Goal: Check status: Check status

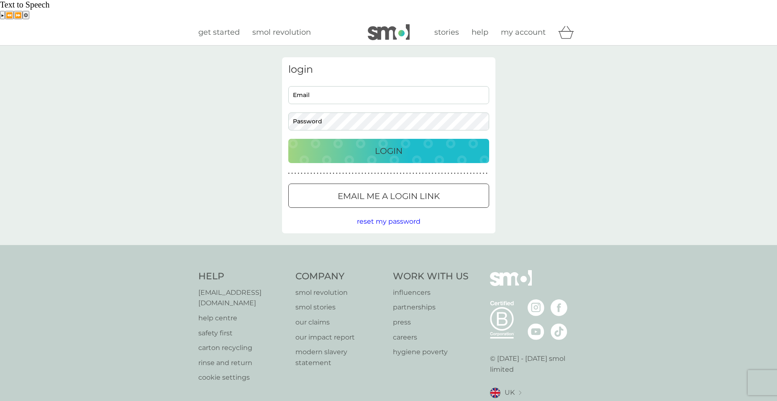
type input "[EMAIL_ADDRESS][DOMAIN_NAME]"
click at [362, 139] on button "Login" at bounding box center [388, 151] width 201 height 24
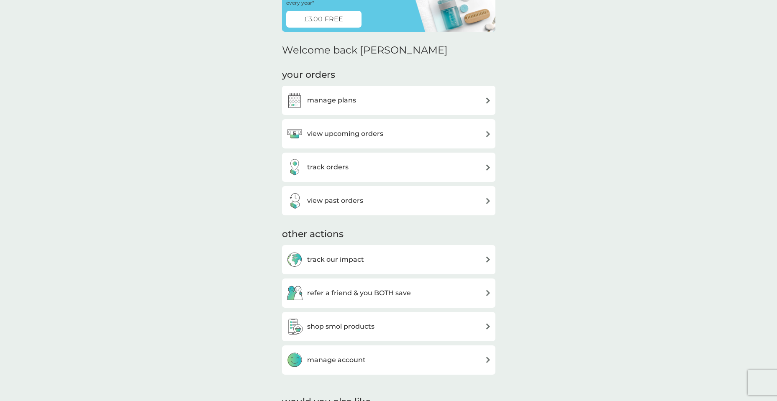
scroll to position [84, 0]
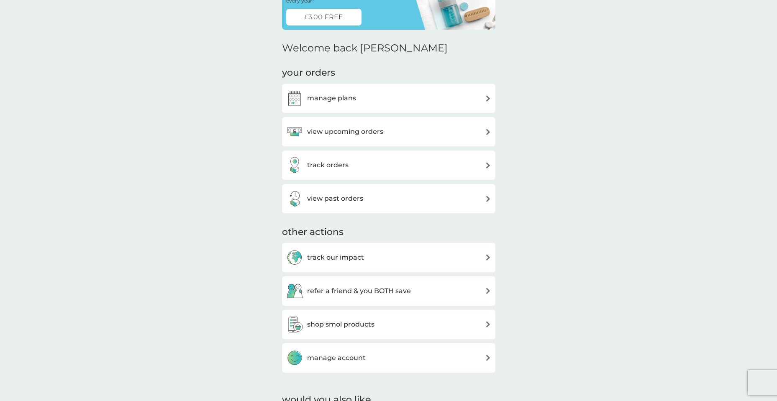
click at [345, 160] on h3 "track orders" at bounding box center [327, 165] width 41 height 11
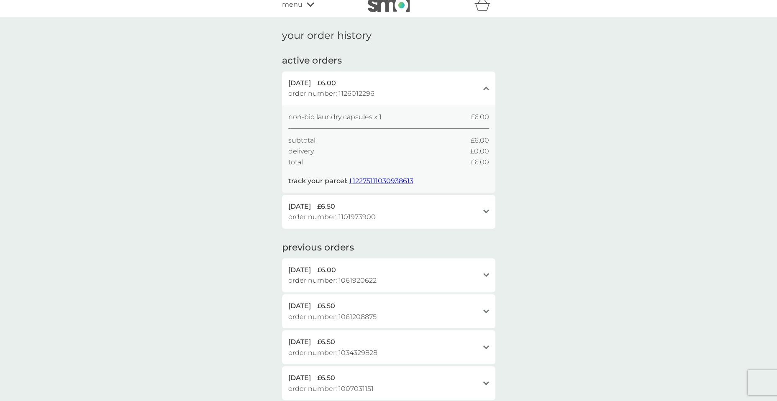
scroll to position [42, 0]
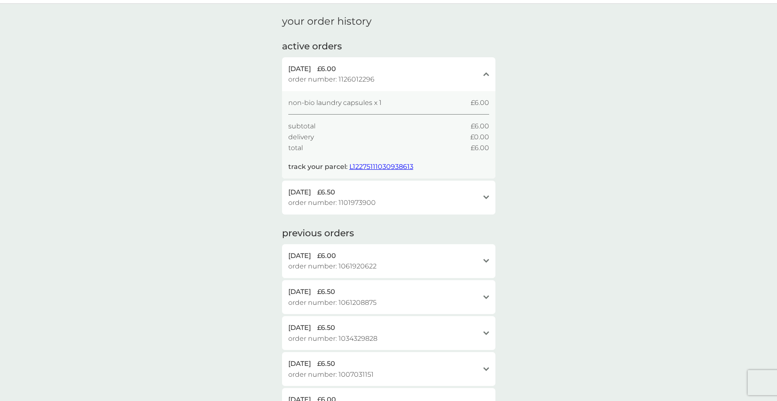
click at [413, 187] on div "9 Sep 2025 £6.50" at bounding box center [383, 192] width 191 height 11
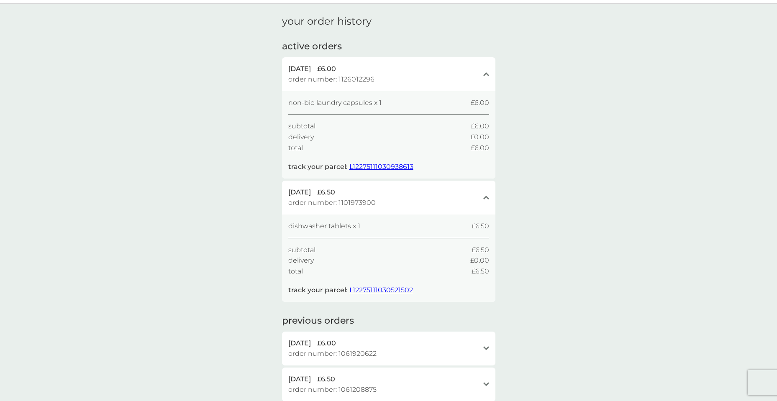
click at [413, 187] on div "9 Sep 2025 £6.50" at bounding box center [383, 192] width 191 height 11
